Goal: Find specific page/section: Find specific page/section

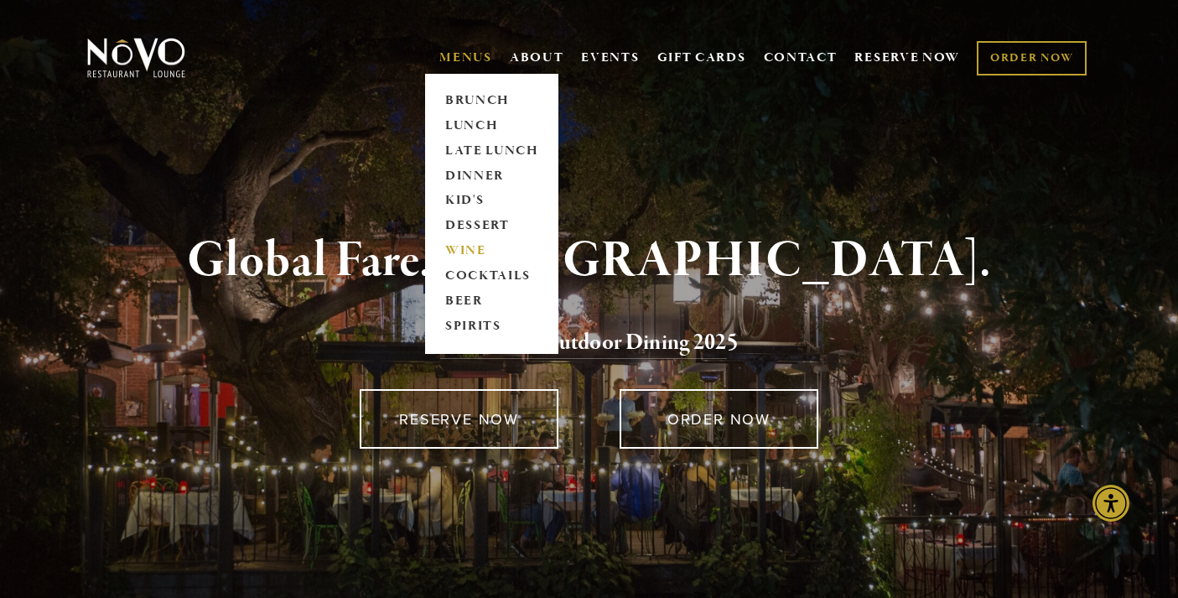
click at [475, 254] on link "WINE" at bounding box center [491, 251] width 105 height 25
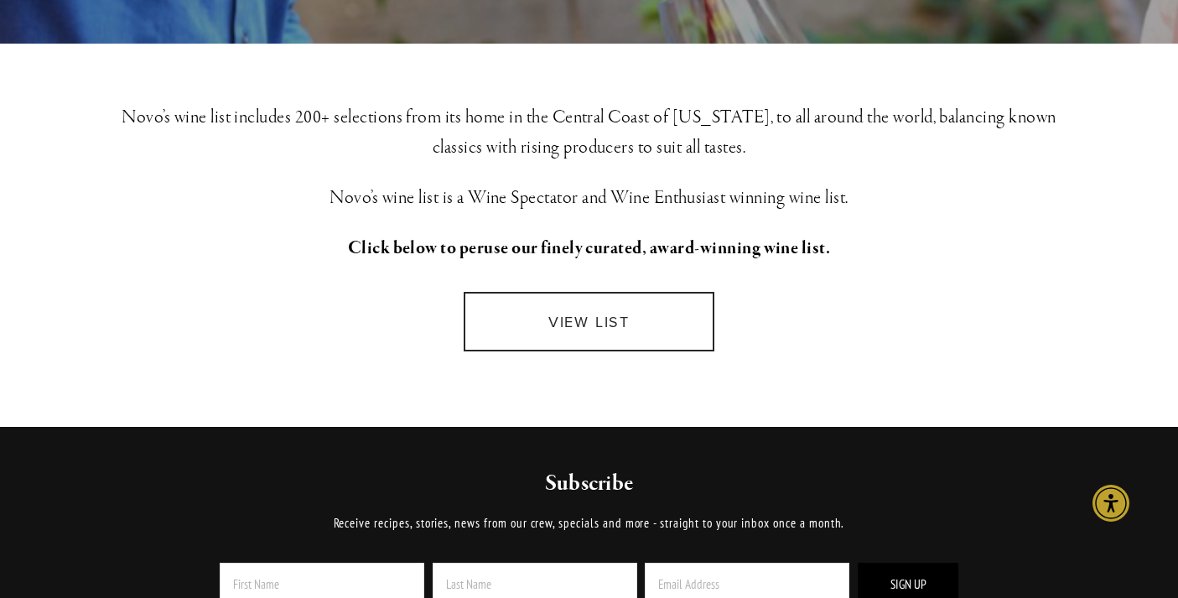
scroll to position [397, 0]
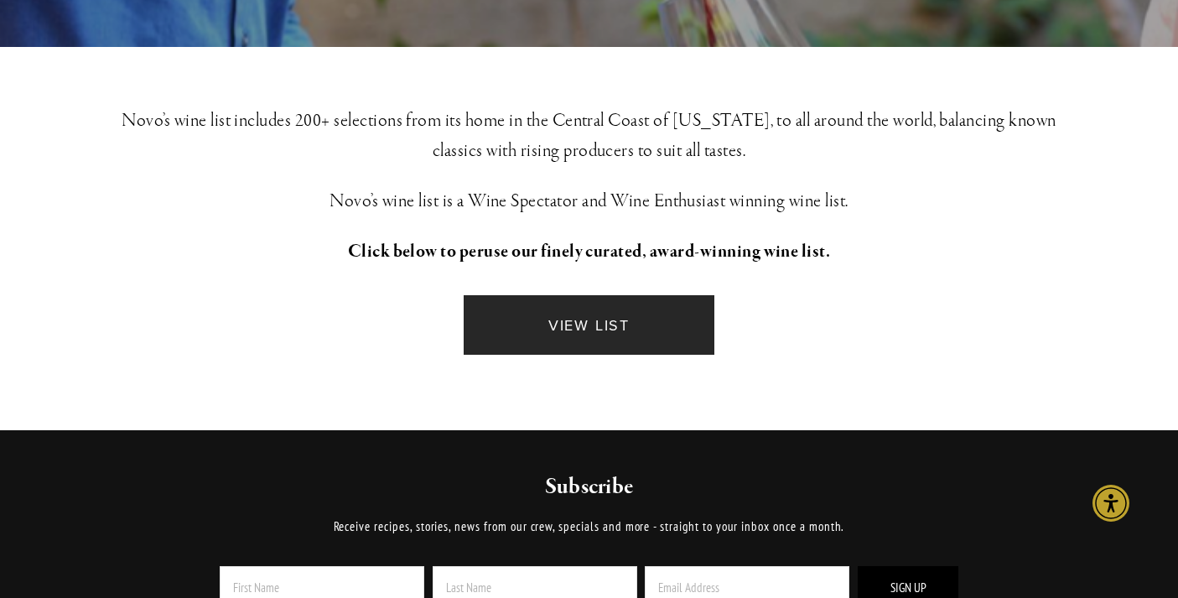
click at [604, 343] on link "VIEW LIST" at bounding box center [589, 325] width 251 height 60
